Goal: Navigation & Orientation: Find specific page/section

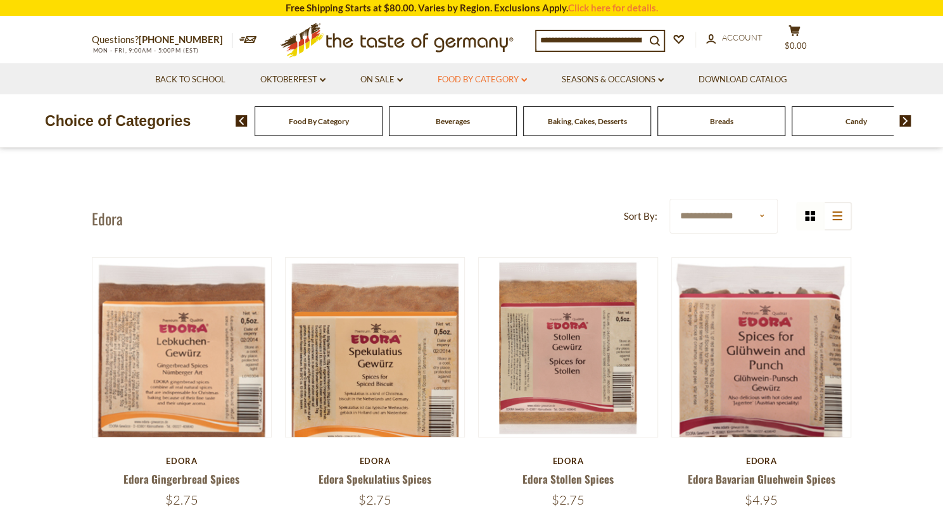
click at [450, 80] on link "Food By Category dropdown_arrow" at bounding box center [482, 80] width 89 height 14
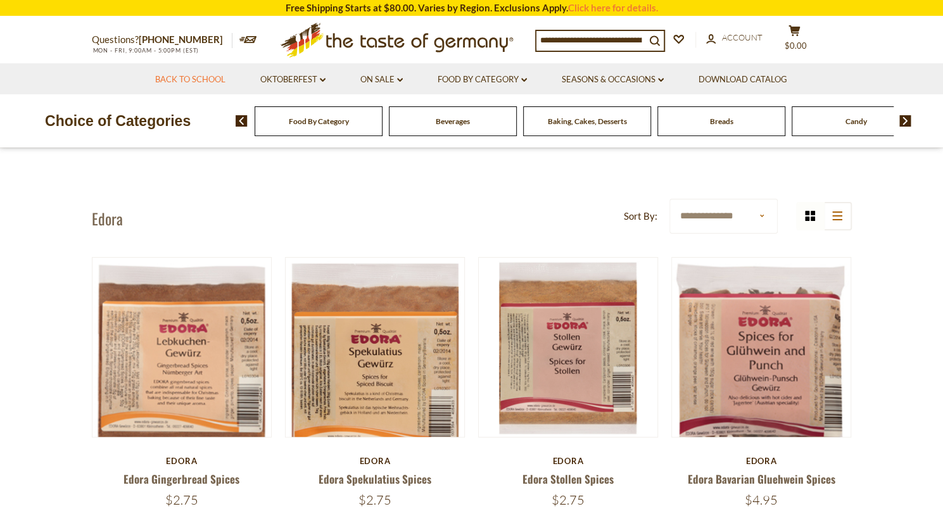
click at [195, 78] on link "Back to School" at bounding box center [190, 80] width 70 height 14
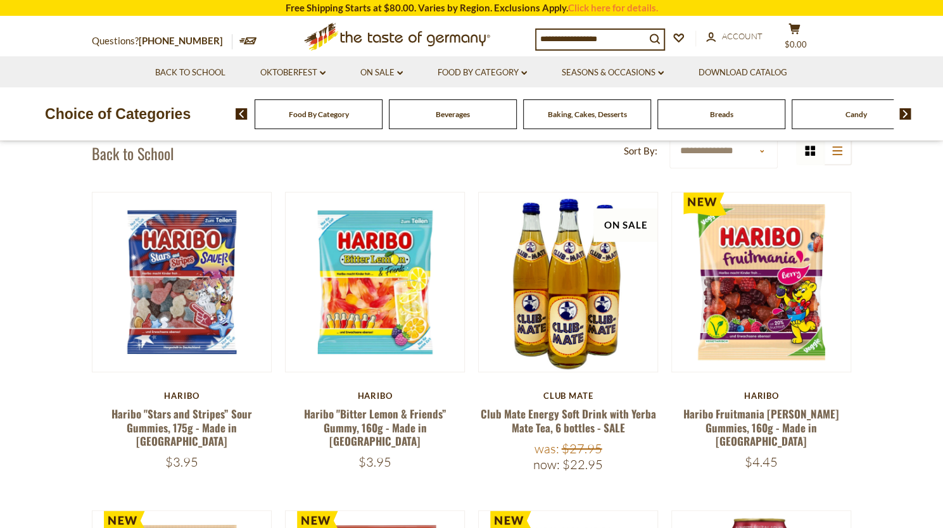
scroll to position [328, 0]
